Goal: Task Accomplishment & Management: Complete application form

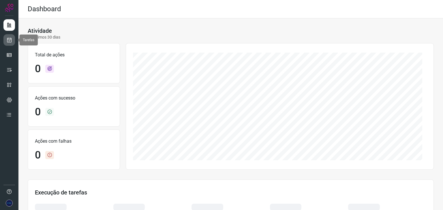
click at [12, 40] on link at bounding box center [9, 40] width 12 height 12
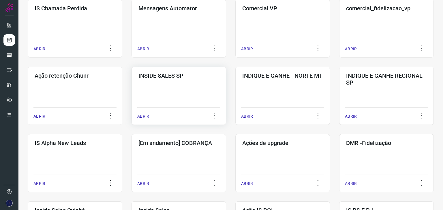
scroll to position [115, 0]
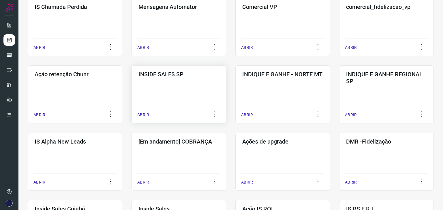
click at [146, 115] on p "ABRIR" at bounding box center [143, 115] width 12 height 6
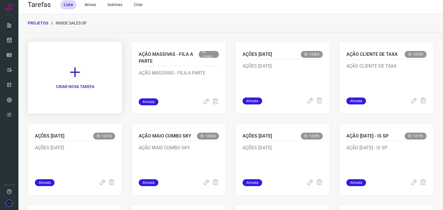
click at [85, 78] on link "CRIAR NOVA TAREFA" at bounding box center [75, 78] width 95 height 73
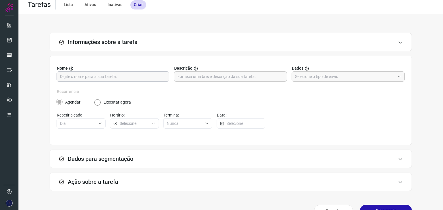
click at [123, 76] on input "text" at bounding box center [113, 77] width 106 height 10
type input "AÇÕES AGOSTO"
click at [212, 77] on input "text" at bounding box center [230, 77] width 106 height 10
click at [137, 80] on input "AÇÕES AGOSTO" at bounding box center [113, 77] width 106 height 10
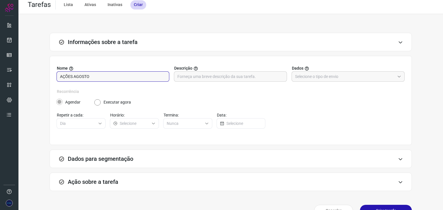
click at [137, 80] on input "AÇÕES AGOSTO" at bounding box center [113, 77] width 106 height 10
click at [195, 76] on input "text" at bounding box center [230, 77] width 106 height 10
paste input "AÇÕES AGOSTO"
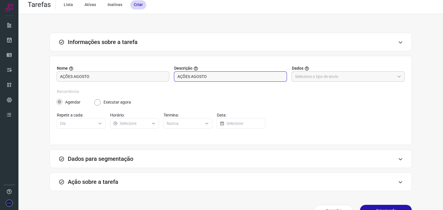
type input "AÇÕES AGOSTO"
click at [338, 74] on input "text" at bounding box center [345, 77] width 100 height 10
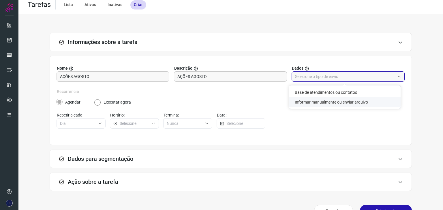
click at [317, 102] on li "Informar manualmente ou enviar arquivo" at bounding box center [345, 102] width 112 height 10
type input "Informar manualmente ou enviar arquivo"
radio input "false"
radio input "true"
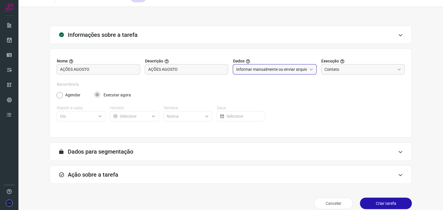
scroll to position [18, 0]
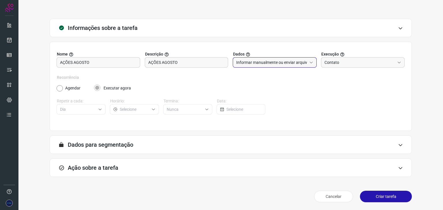
click at [405, 145] on div "A segmentação de dados está desabilitada porque a opção de envio manual foi sel…" at bounding box center [231, 145] width 362 height 18
click at [396, 148] on div "A segmentação de dados está desabilitada porque a opção de envio manual foi sel…" at bounding box center [231, 145] width 362 height 18
click at [398, 167] on icon at bounding box center [400, 168] width 5 height 5
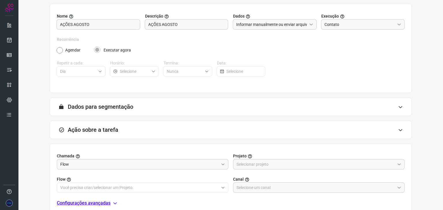
scroll to position [110, 0]
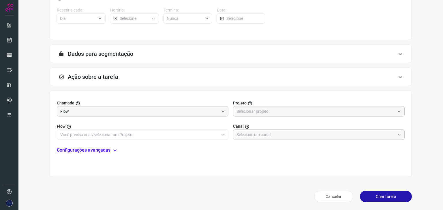
click at [399, 112] on div at bounding box center [319, 111] width 172 height 10
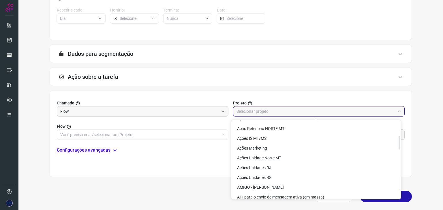
scroll to position [115, 0]
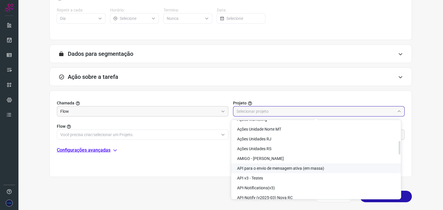
click at [265, 168] on span "API para o envio de mensagem ativa (em massa)" at bounding box center [280, 168] width 87 height 5
type input "API para o envio de mensagem ativa (em massa)"
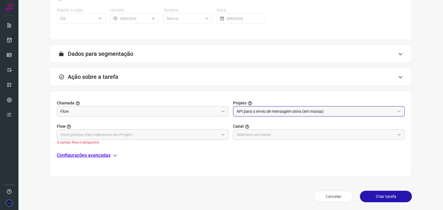
click at [221, 134] on icon at bounding box center [223, 135] width 4 height 4
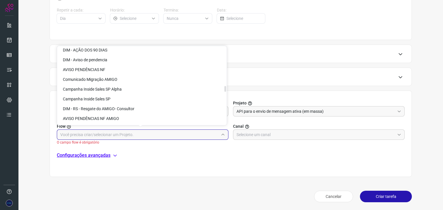
scroll to position [807, 0]
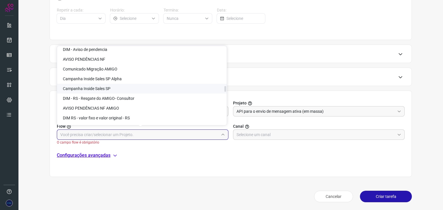
click at [90, 90] on span "Campanha Inside Sales SP" at bounding box center [87, 88] width 48 height 5
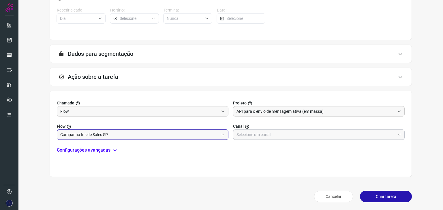
click at [397, 136] on div at bounding box center [319, 135] width 172 height 10
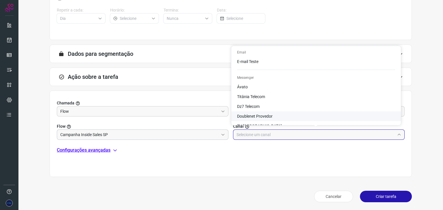
click at [221, 134] on icon at bounding box center [223, 135] width 4 height 4
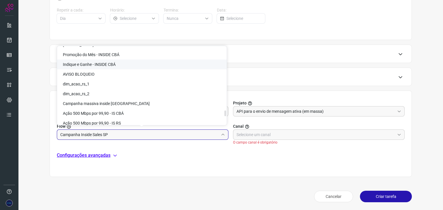
scroll to position [1339, 0]
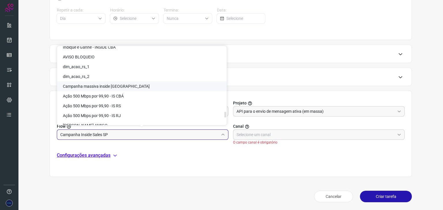
click at [92, 87] on span "Campanha massiva inside [GEOGRAPHIC_DATA]" at bounding box center [106, 86] width 87 height 5
type input "Campanha massiva inside [GEOGRAPHIC_DATA]"
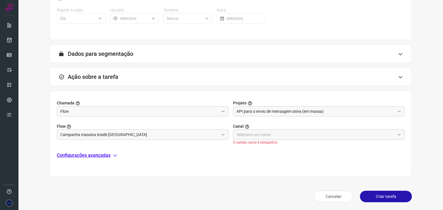
click at [398, 134] on icon at bounding box center [399, 134] width 3 height 1
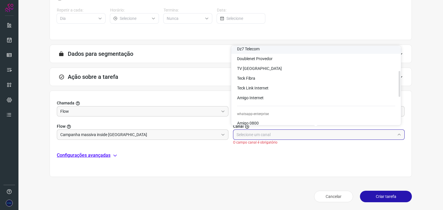
scroll to position [86, 0]
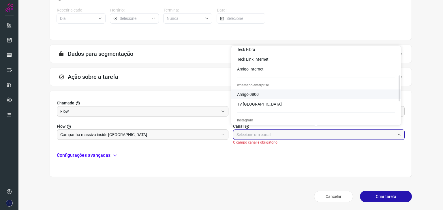
click at [254, 94] on span "Amigo 0800" at bounding box center [248, 94] width 22 height 5
type input "Amigo 0800"
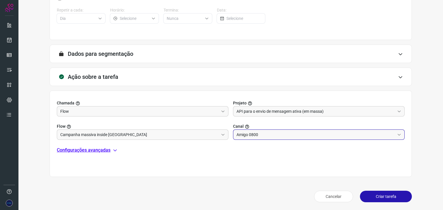
click at [93, 149] on p "Configurações avançadas" at bounding box center [84, 150] width 54 height 7
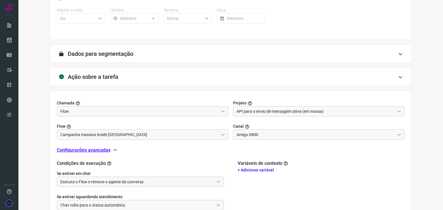
scroll to position [138, 0]
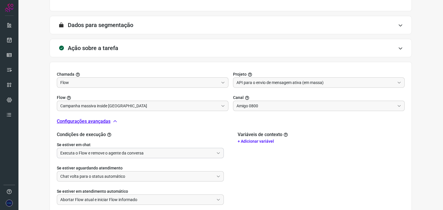
click at [197, 155] on input "Executa o Flow e remove o agente da conversa" at bounding box center [137, 153] width 154 height 10
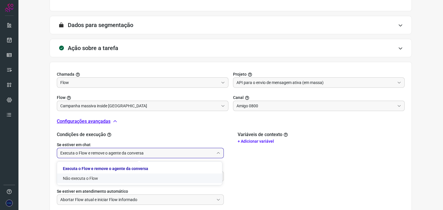
click at [86, 179] on li "Não executa o Flow" at bounding box center [139, 179] width 165 height 10
type input "Não executa o Flow"
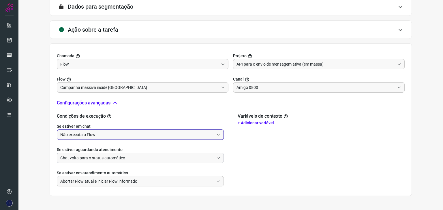
scroll to position [176, 0]
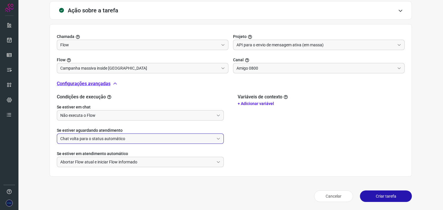
click at [146, 142] on input "Chat volta para o status automático" at bounding box center [137, 139] width 154 height 10
click at [87, 161] on li "Não executa o Flow" at bounding box center [139, 164] width 165 height 10
type input "Não executa o Flow"
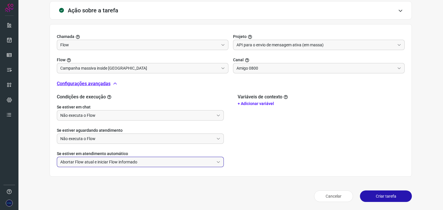
click at [156, 163] on input "Abortar Flow atual e iniciar Flow informado" at bounding box center [137, 162] width 154 height 10
click at [82, 189] on li "Não faz nada" at bounding box center [139, 188] width 165 height 10
type input "Não faz nada"
click at [380, 194] on button "Criar tarefa" at bounding box center [386, 197] width 52 height 12
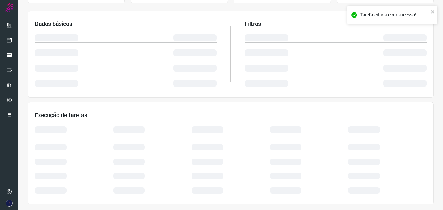
scroll to position [86, 0]
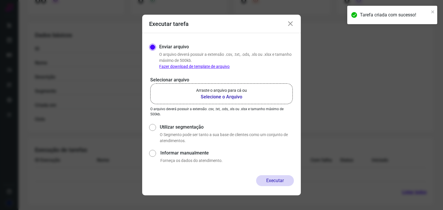
click at [290, 25] on icon at bounding box center [290, 23] width 7 height 7
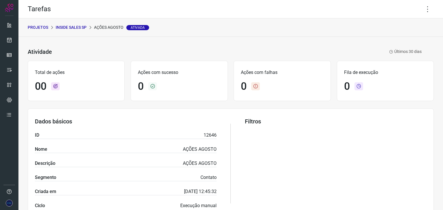
scroll to position [0, 0]
click at [8, 41] on icon at bounding box center [9, 40] width 6 height 6
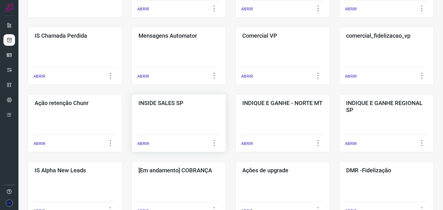
click at [140, 142] on p "ABRIR" at bounding box center [143, 144] width 12 height 6
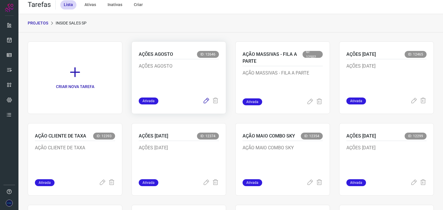
click at [204, 100] on icon at bounding box center [206, 101] width 7 height 7
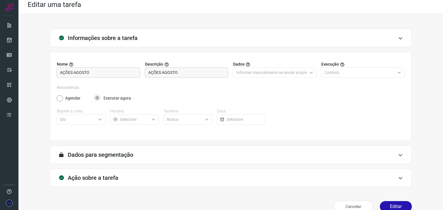
scroll to position [15, 0]
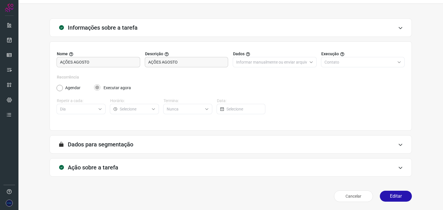
type input "Amigo 0800"
click at [398, 166] on icon at bounding box center [400, 168] width 5 height 5
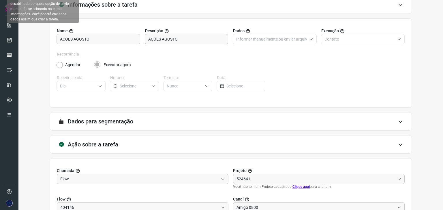
scroll to position [101, 0]
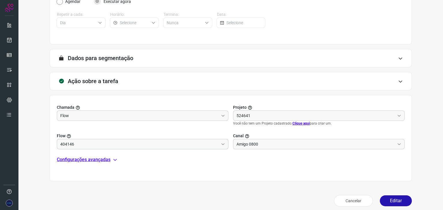
click at [223, 142] on div "404146" at bounding box center [143, 144] width 172 height 10
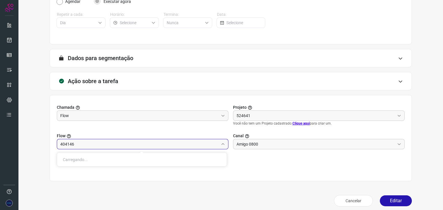
type input "API para o envio de mensagem ativa (em massa)"
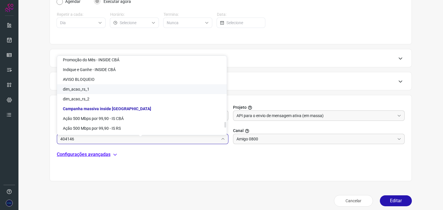
scroll to position [1355, 0]
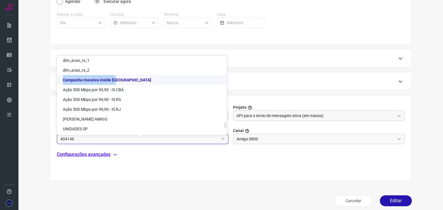
drag, startPoint x: 127, startPoint y: 82, endPoint x: 63, endPoint y: 81, distance: 63.4
click at [63, 81] on li "Campanha massiva inside [GEOGRAPHIC_DATA]" at bounding box center [141, 80] width 169 height 10
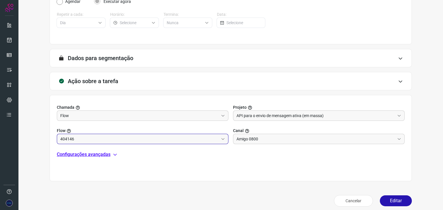
click at [221, 139] on icon at bounding box center [223, 139] width 4 height 4
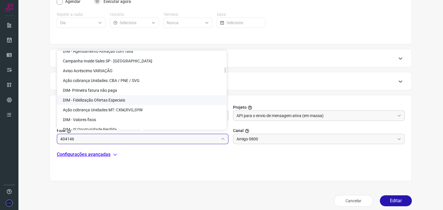
scroll to position [301, 0]
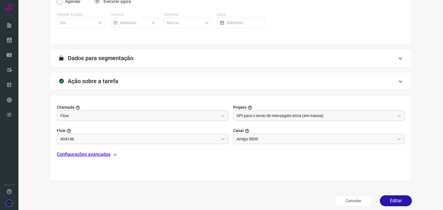
click at [255, 161] on div "Chamada Flow Projeto API para o envio de mensagem ativa (em massa) Flow 404146 …" at bounding box center [231, 138] width 362 height 86
click at [359, 200] on button "Cancelar" at bounding box center [353, 201] width 39 height 12
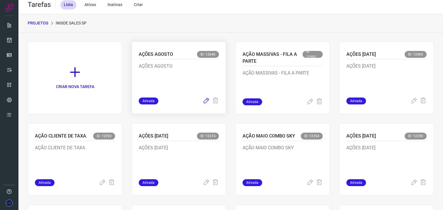
click at [205, 102] on icon at bounding box center [206, 101] width 7 height 7
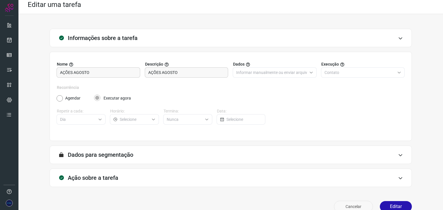
click at [348, 204] on button "Cancelar" at bounding box center [353, 207] width 39 height 12
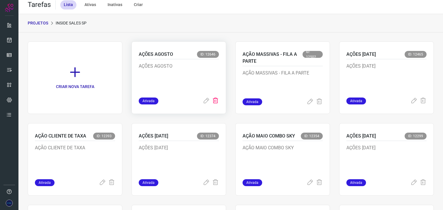
click at [212, 101] on icon at bounding box center [215, 101] width 7 height 7
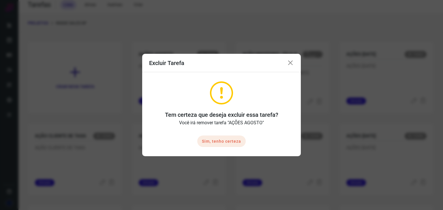
click at [225, 143] on button "Sim, tenho certeza" at bounding box center [221, 142] width 48 height 12
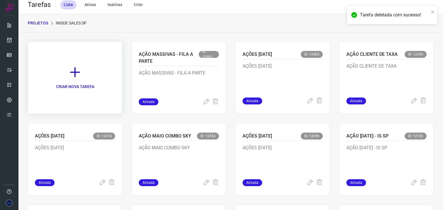
click at [77, 84] on p "CRIAR NOVA TAREFA" at bounding box center [75, 87] width 38 height 6
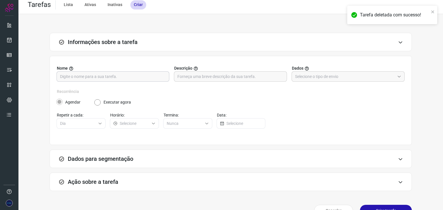
click at [113, 72] on input "text" at bounding box center [113, 77] width 106 height 10
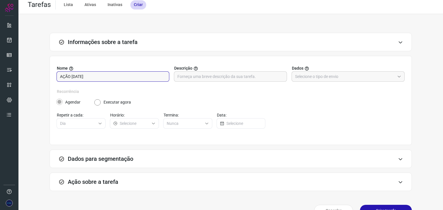
click at [114, 73] on input "AÇÃO [DATE]" at bounding box center [113, 77] width 106 height 10
type input "AÇÃO [DATE]"
click at [206, 79] on input "text" at bounding box center [230, 77] width 106 height 10
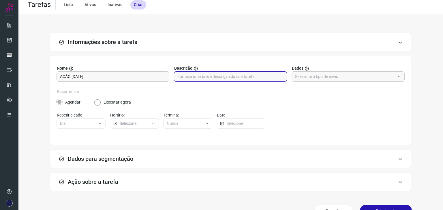
paste input "AÇÃO [DATE]"
type input "AÇÃO [DATE]"
click at [397, 75] on div at bounding box center [347, 76] width 113 height 10
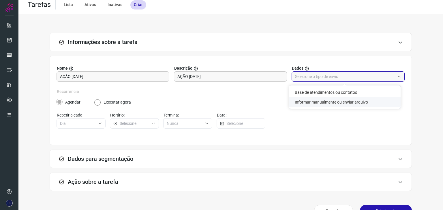
click at [321, 101] on li "Informar manualmente ou enviar arquivo" at bounding box center [345, 102] width 112 height 10
type input "Informar manualmente ou enviar arquivo"
radio input "false"
radio input "true"
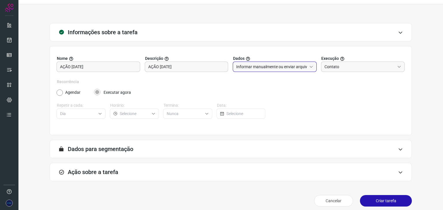
scroll to position [18, 0]
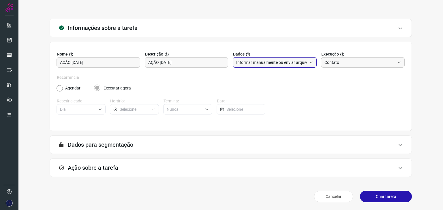
click at [392, 166] on div "Ação sobre a tarefa" at bounding box center [231, 168] width 362 height 18
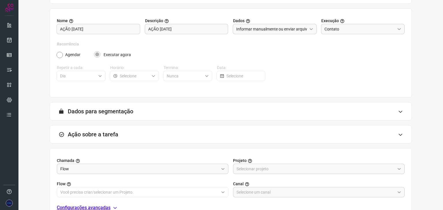
scroll to position [81, 0]
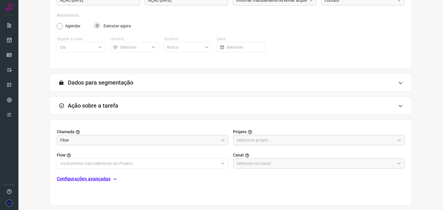
click at [394, 137] on div at bounding box center [319, 140] width 172 height 10
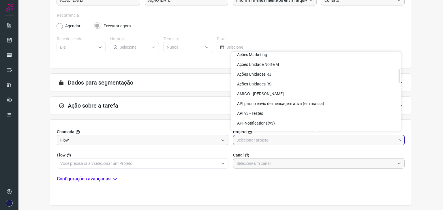
scroll to position [115, 0]
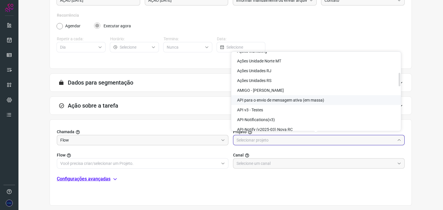
click at [278, 102] on span "API para o envio de mensagem ativa (em massa)" at bounding box center [280, 100] width 87 height 5
type input "API para o envio de mensagem ativa (em massa)"
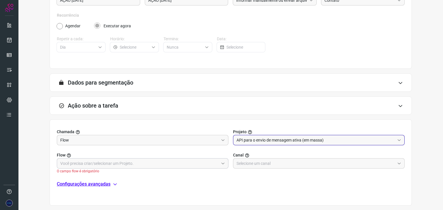
click at [223, 164] on div at bounding box center [143, 164] width 172 height 10
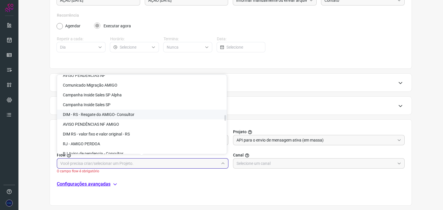
scroll to position [791, 0]
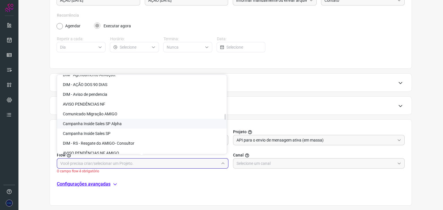
click at [81, 124] on span "Campanha Inside Sales SP Alpha" at bounding box center [92, 124] width 59 height 5
type input "Campanha Inside Sales SP Alpha"
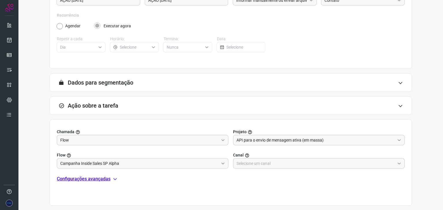
click at [397, 165] on div at bounding box center [319, 164] width 172 height 10
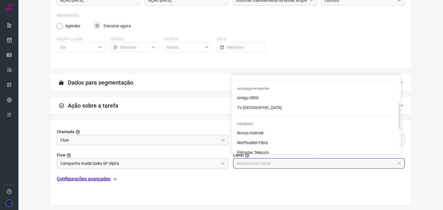
scroll to position [115, 0]
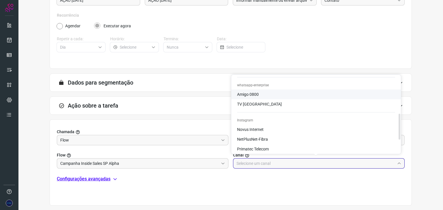
click at [257, 95] on span "Amigo 0800" at bounding box center [248, 94] width 22 height 5
type input "Amigo 0800"
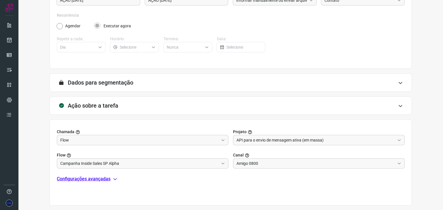
click at [91, 178] on p "Configurações avançadas" at bounding box center [84, 179] width 54 height 7
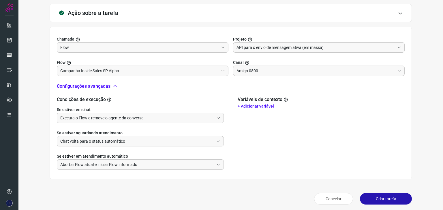
scroll to position [176, 0]
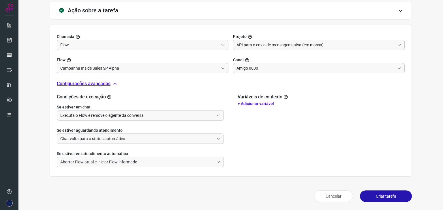
click at [195, 114] on input "Executa o Flow e remove o agente da conversa" at bounding box center [137, 116] width 154 height 10
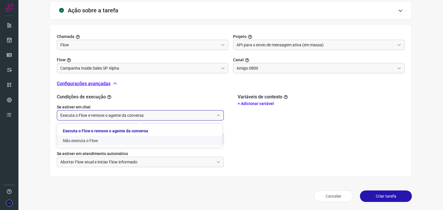
click at [83, 140] on li "Não executa o Flow" at bounding box center [139, 141] width 165 height 10
type input "Não executa o Flow"
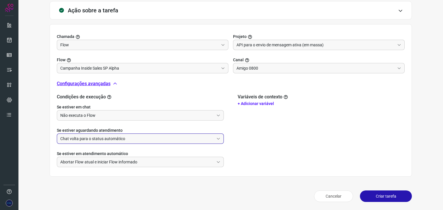
click at [91, 134] on input "Chat volta para o status automático" at bounding box center [137, 139] width 154 height 10
drag, startPoint x: 84, startPoint y: 163, endPoint x: 86, endPoint y: 158, distance: 5.7
click at [84, 163] on li "Não executa o Flow" at bounding box center [139, 164] width 165 height 10
type input "Não executa o Flow"
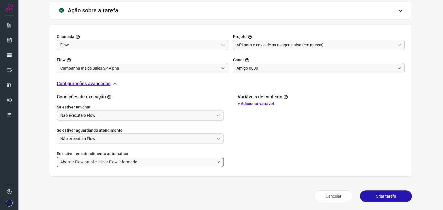
click at [92, 159] on input "Abortar Flow atual e iniciar Flow informado" at bounding box center [137, 162] width 154 height 10
click at [91, 188] on li "Não faz nada" at bounding box center [139, 188] width 165 height 10
type input "Não faz nada"
click at [378, 198] on button "Criar tarefa" at bounding box center [386, 197] width 52 height 12
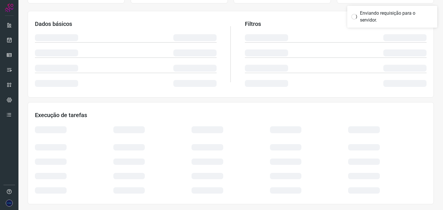
scroll to position [86, 0]
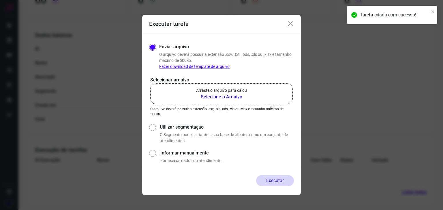
click at [291, 24] on icon at bounding box center [290, 23] width 7 height 7
